Goal: Find specific page/section: Find specific page/section

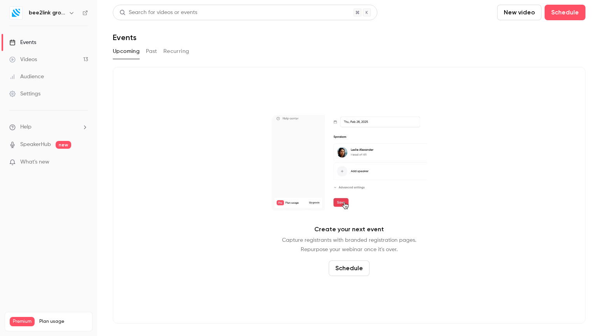
click at [54, 12] on h6 "bee2link group" at bounding box center [47, 13] width 37 height 8
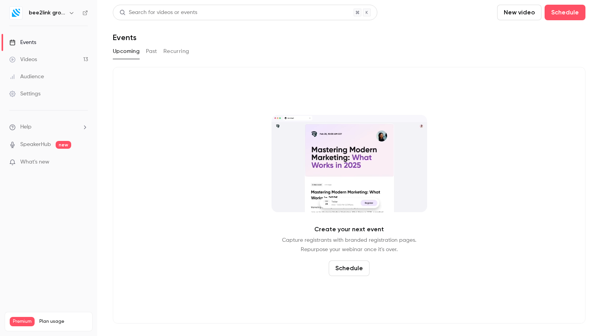
click at [72, 13] on icon "button" at bounding box center [72, 13] width 4 height 2
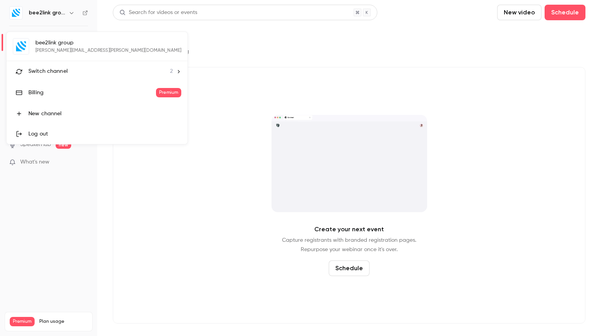
click at [91, 69] on div "Switch channel 2" at bounding box center [100, 71] width 144 height 8
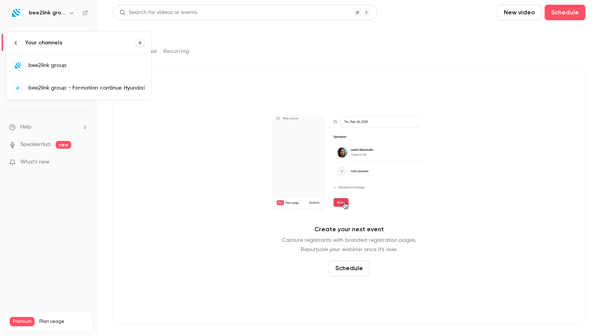
click at [76, 88] on div "bee2link group - Formation continue Hyundai" at bounding box center [86, 88] width 116 height 8
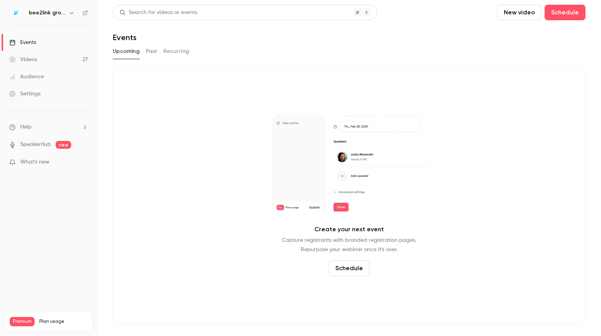
click at [40, 41] on link "Events" at bounding box center [48, 42] width 97 height 17
click at [72, 13] on icon "button" at bounding box center [72, 13] width 4 height 2
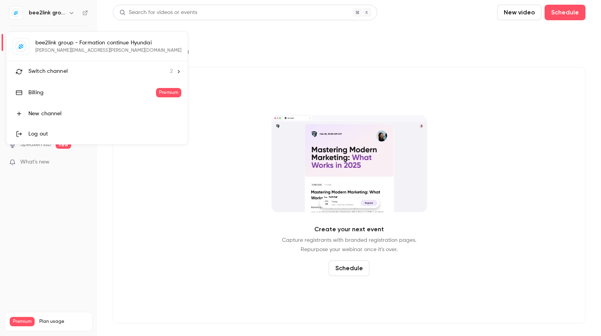
click at [77, 50] on div "bee2link group - Formation continue Hyundai [PERSON_NAME][EMAIL_ADDRESS][PERSON…" at bounding box center [97, 88] width 181 height 112
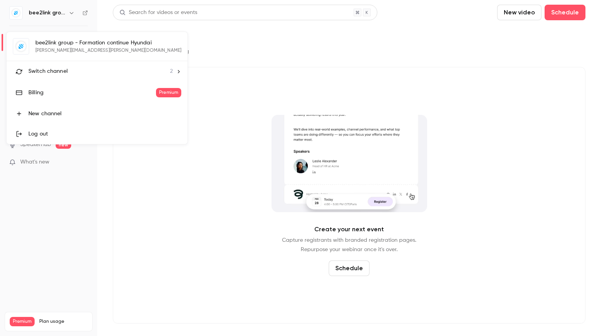
click at [87, 49] on div "bee2link group - Formation continue Hyundai [PERSON_NAME][EMAIL_ADDRESS][PERSON…" at bounding box center [97, 88] width 181 height 112
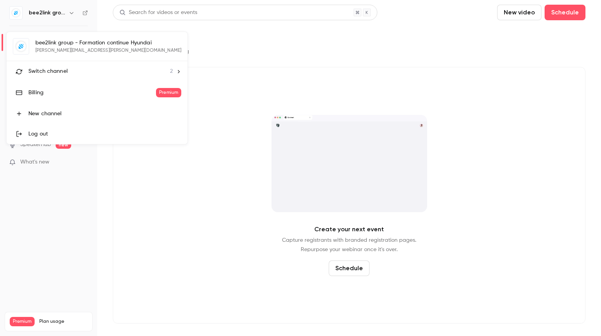
click at [133, 207] on div at bounding box center [300, 168] width 601 height 336
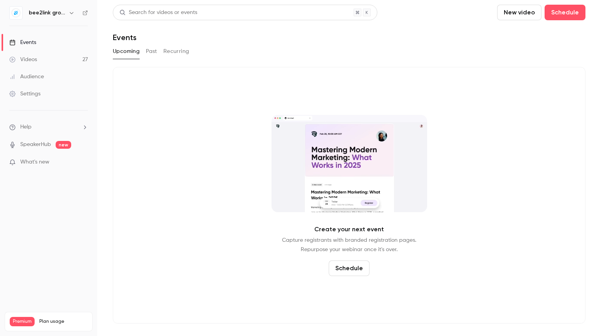
click at [151, 54] on button "Past" at bounding box center [151, 51] width 11 height 12
